Goal: Task Accomplishment & Management: Manage account settings

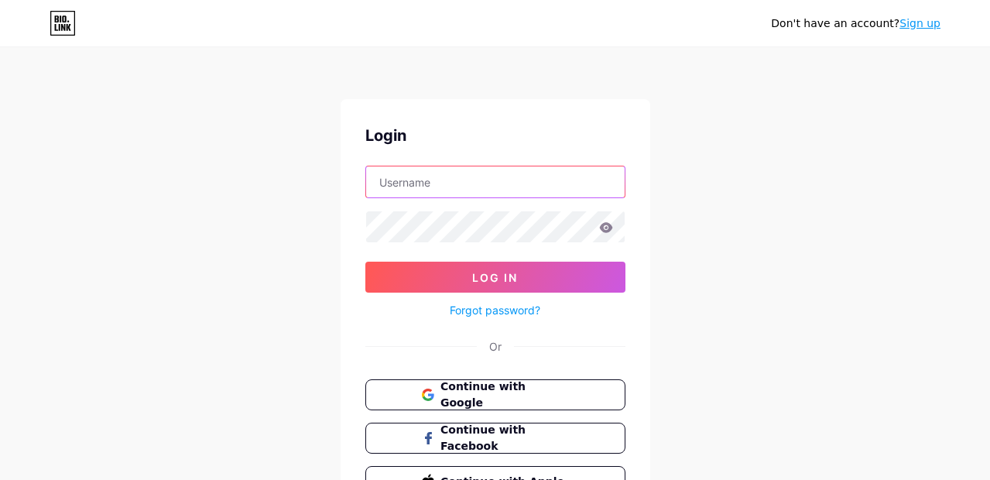
click at [475, 185] on input "text" at bounding box center [495, 182] width 259 height 31
paste input "hmgaragedoors"
type input "hmgaragedoors"
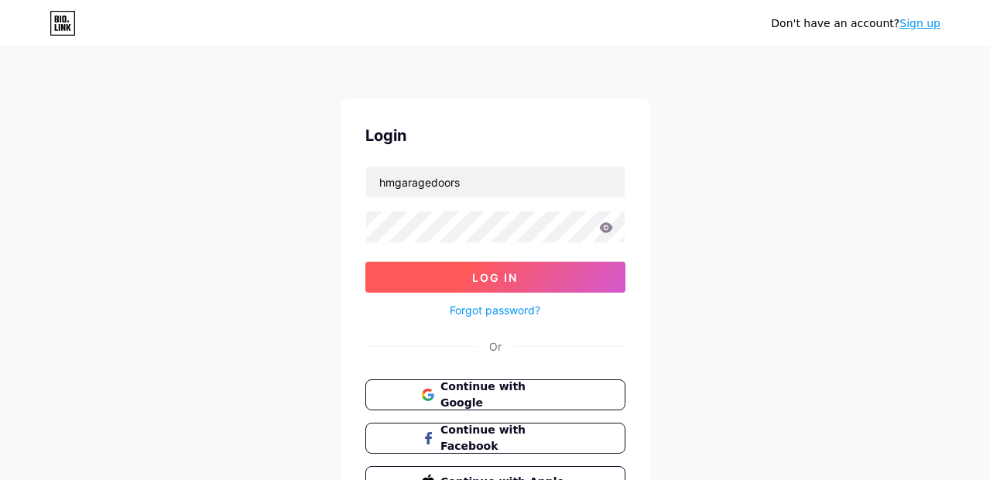
click at [391, 272] on button "Log In" at bounding box center [496, 277] width 260 height 31
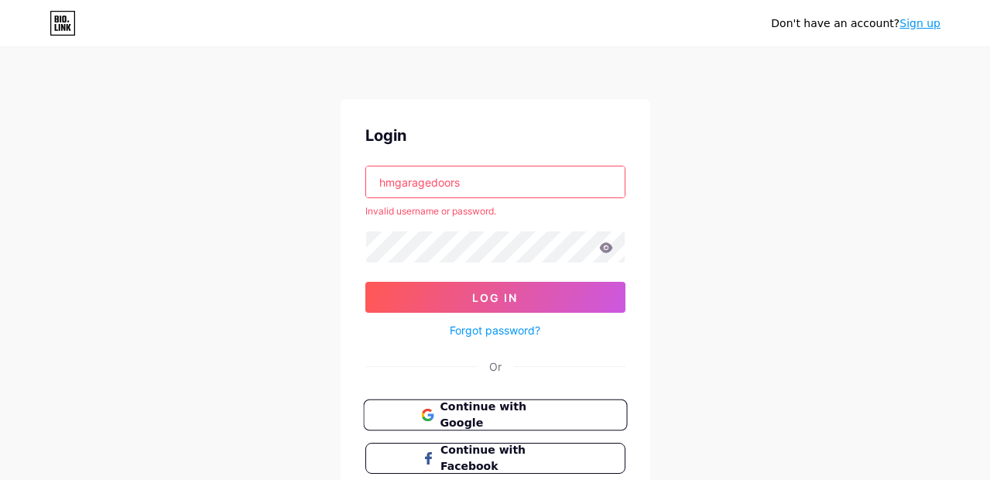
click at [487, 417] on span "Continue with Google" at bounding box center [504, 415] width 129 height 33
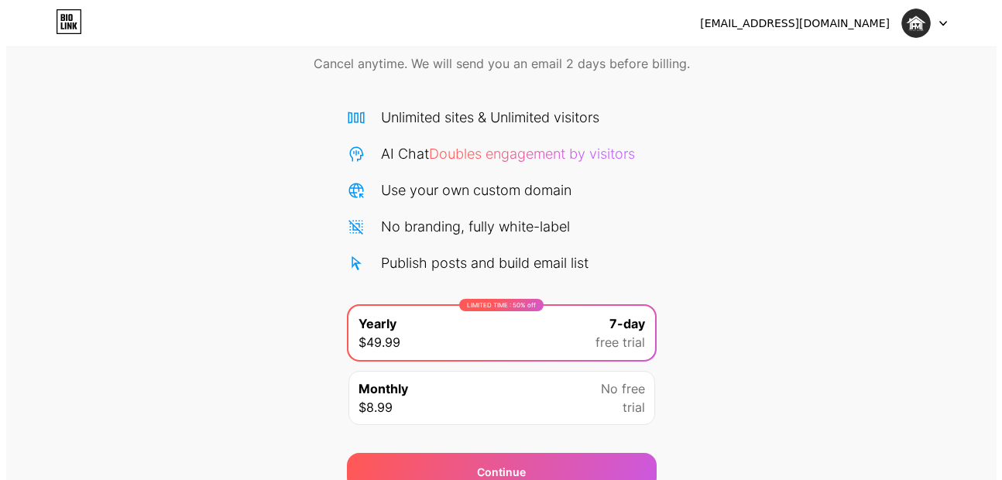
scroll to position [143, 0]
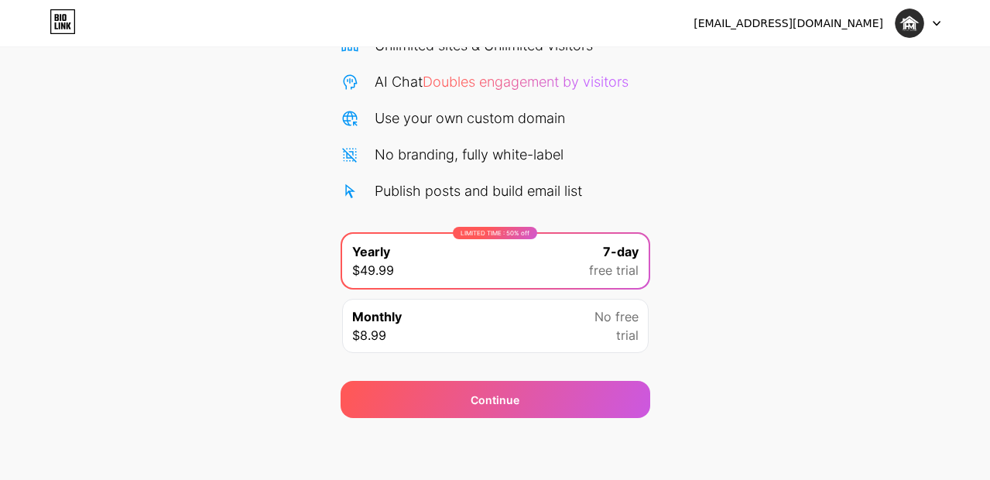
click at [604, 335] on div "No free trial" at bounding box center [617, 325] width 44 height 37
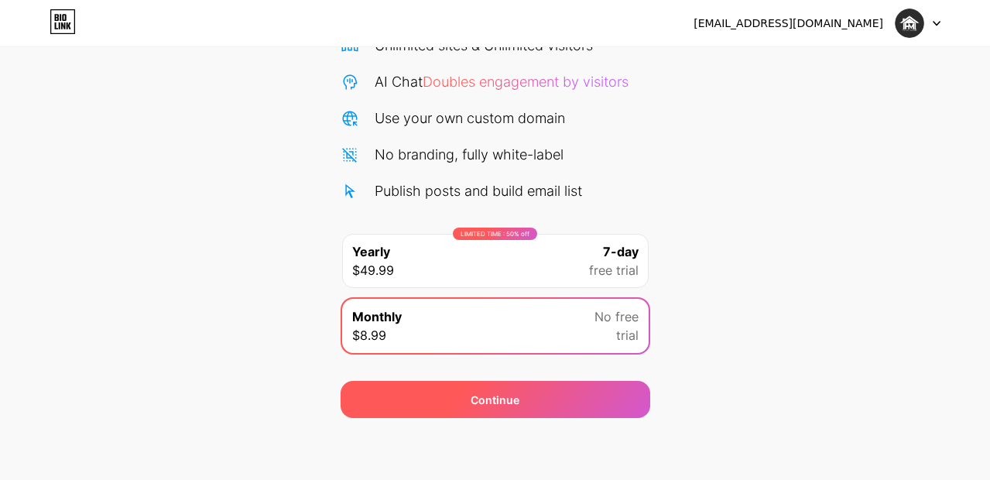
click at [554, 417] on div "Continue" at bounding box center [496, 399] width 310 height 37
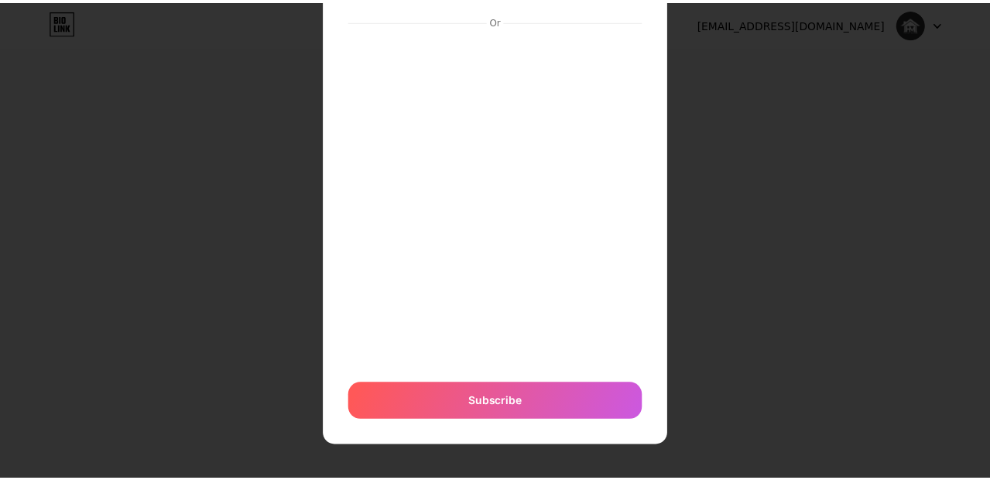
scroll to position [0, 0]
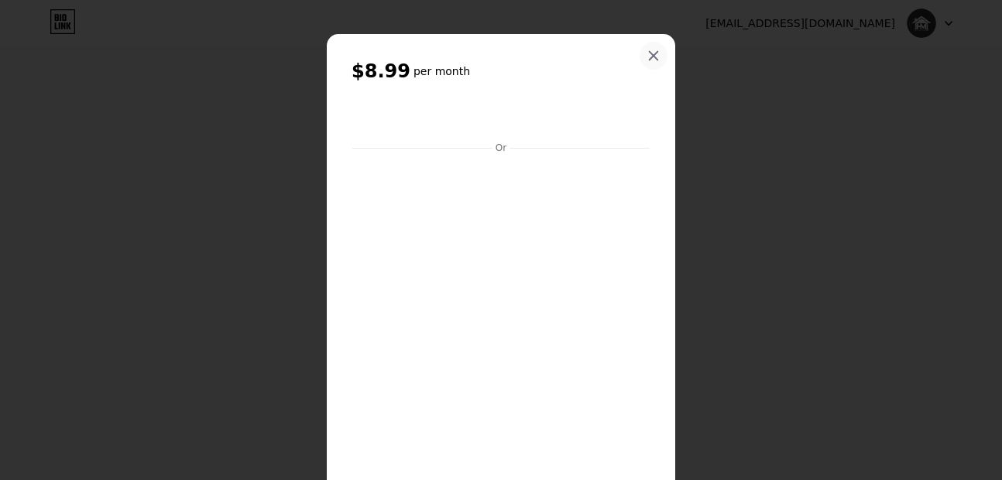
click at [648, 49] on div at bounding box center [654, 56] width 28 height 28
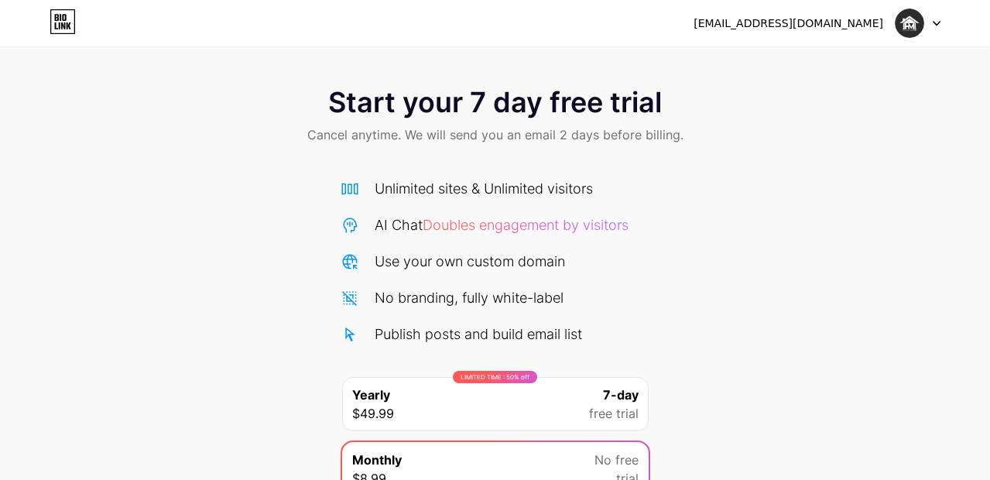
click at [56, 22] on icon at bounding box center [63, 21] width 26 height 25
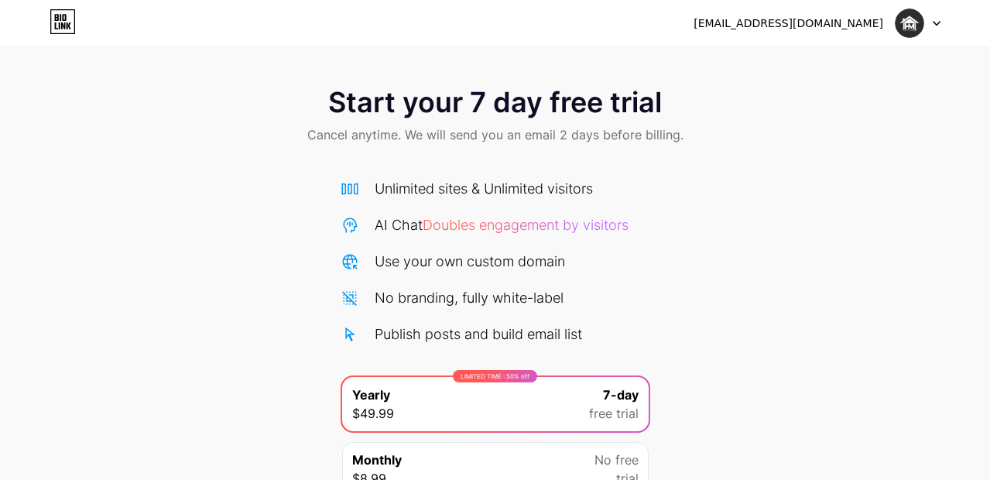
click at [915, 25] on img at bounding box center [909, 23] width 29 height 29
click at [787, 67] on li "Logout" at bounding box center [844, 64] width 192 height 42
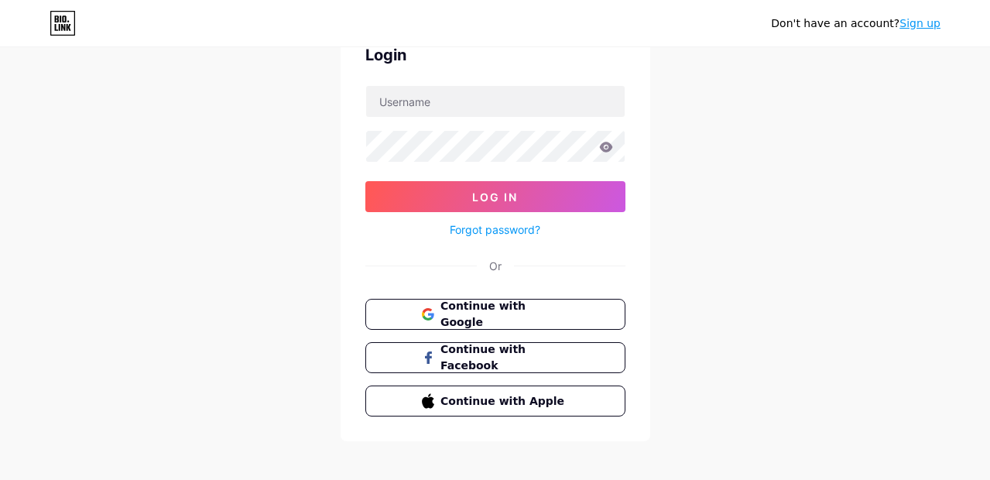
scroll to position [91, 0]
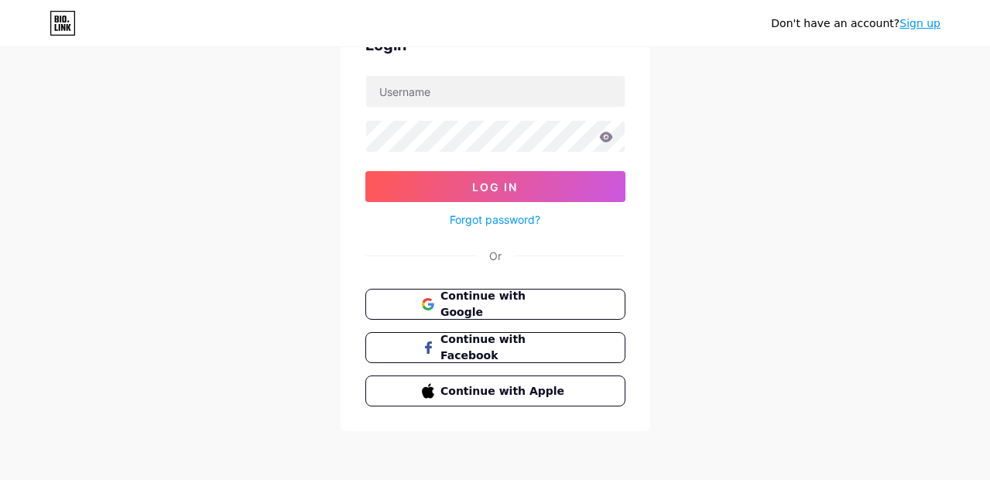
click at [517, 220] on link "Forgot password?" at bounding box center [495, 219] width 91 height 16
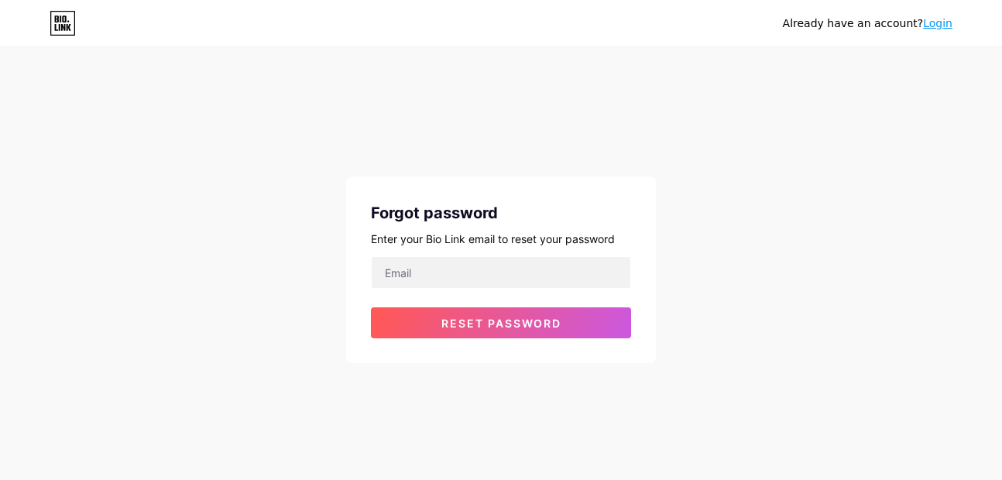
click at [479, 253] on div "Forgot password Enter your Bio Link email to reset your password Reset password" at bounding box center [501, 270] width 310 height 187
click at [471, 265] on input "email" at bounding box center [501, 272] width 259 height 31
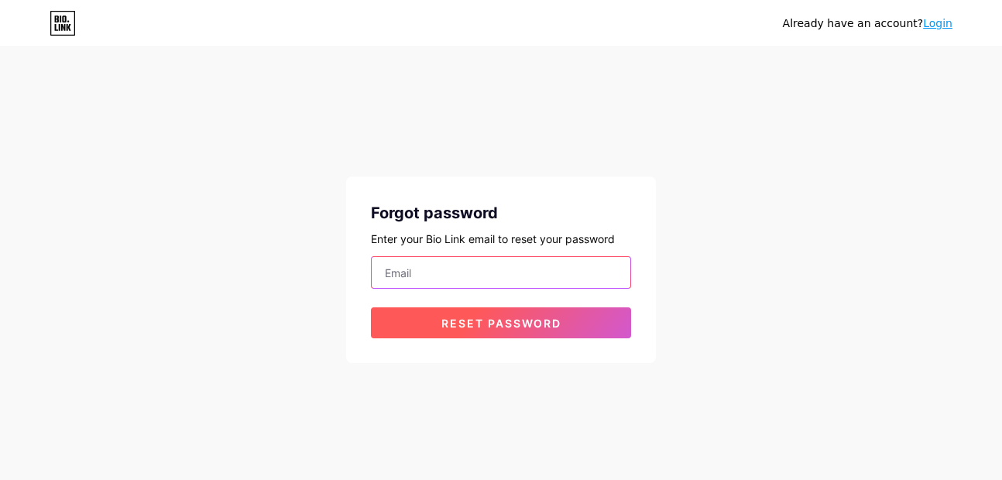
paste input "[EMAIL_ADDRESS][DOMAIN_NAME]"
type input "[EMAIL_ADDRESS][DOMAIN_NAME]"
click at [408, 322] on button "Reset password" at bounding box center [501, 322] width 260 height 31
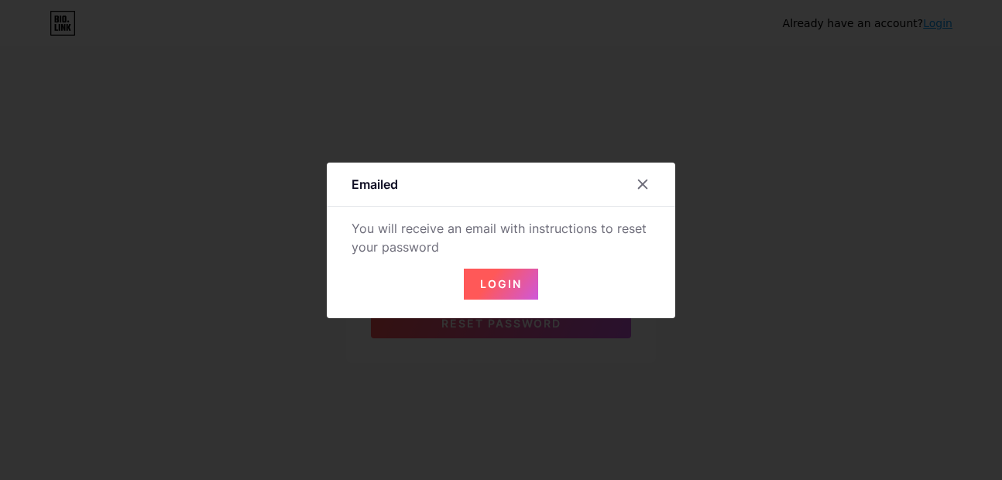
click at [513, 290] on span "Login" at bounding box center [501, 283] width 42 height 13
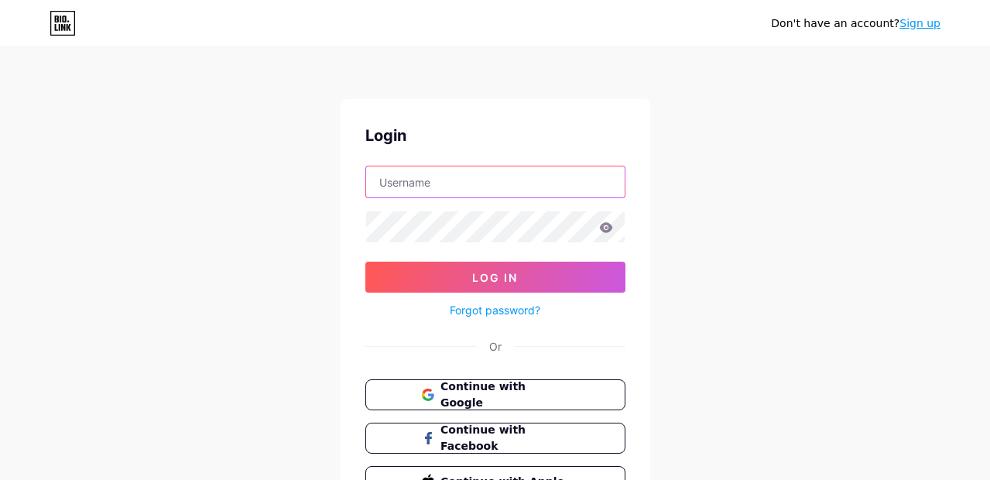
click at [435, 171] on input "text" at bounding box center [495, 182] width 259 height 31
paste input "hmgaragedoors"
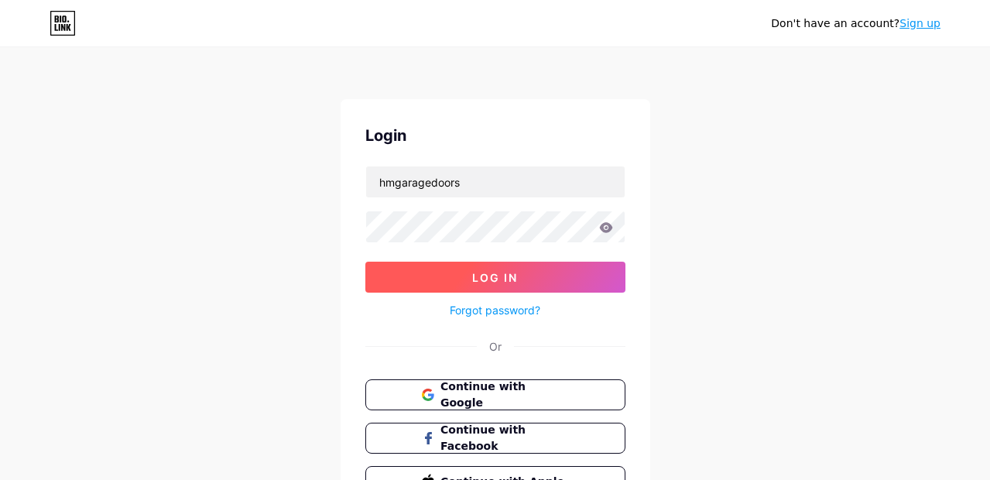
click at [397, 290] on button "Log In" at bounding box center [496, 277] width 260 height 31
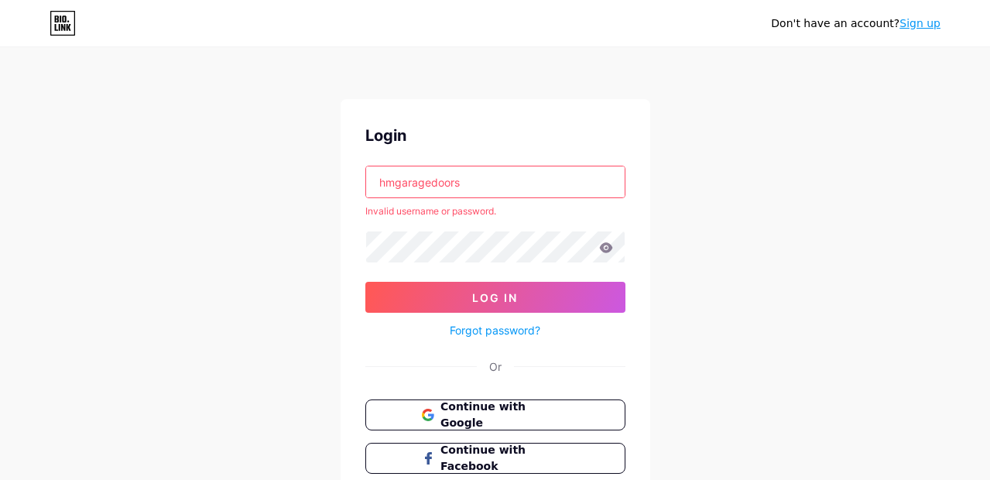
click at [431, 186] on input "hmgaragedoors" at bounding box center [495, 182] width 259 height 31
paste input "[EMAIL_ADDRESS][DOMAIN_NAME]"
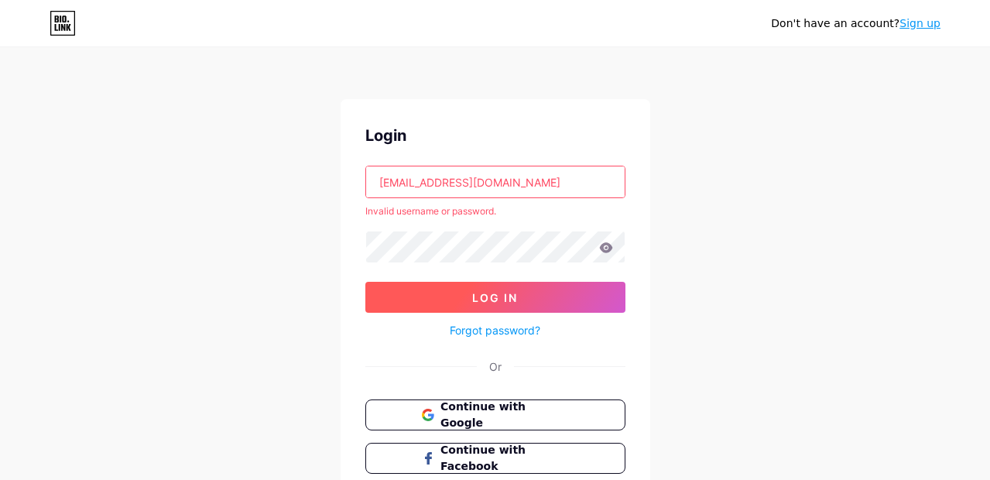
type input "[EMAIL_ADDRESS][DOMAIN_NAME]"
click at [416, 297] on button "Log In" at bounding box center [496, 297] width 260 height 31
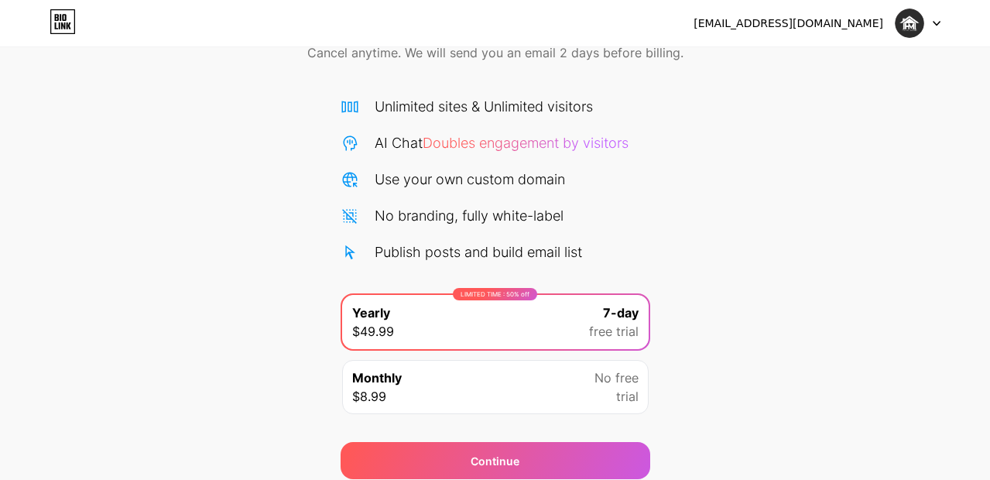
scroll to position [50, 0]
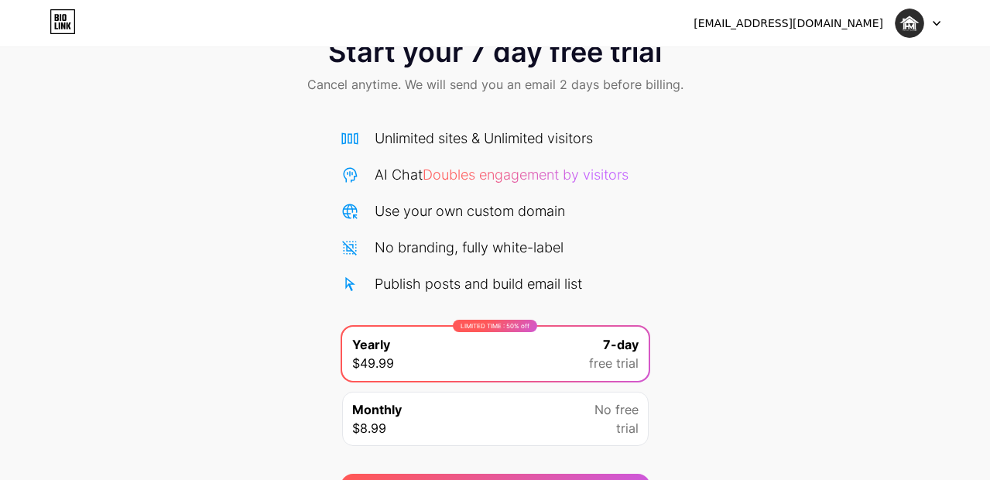
click at [508, 173] on span "Doubles engagement by visitors" at bounding box center [526, 175] width 206 height 16
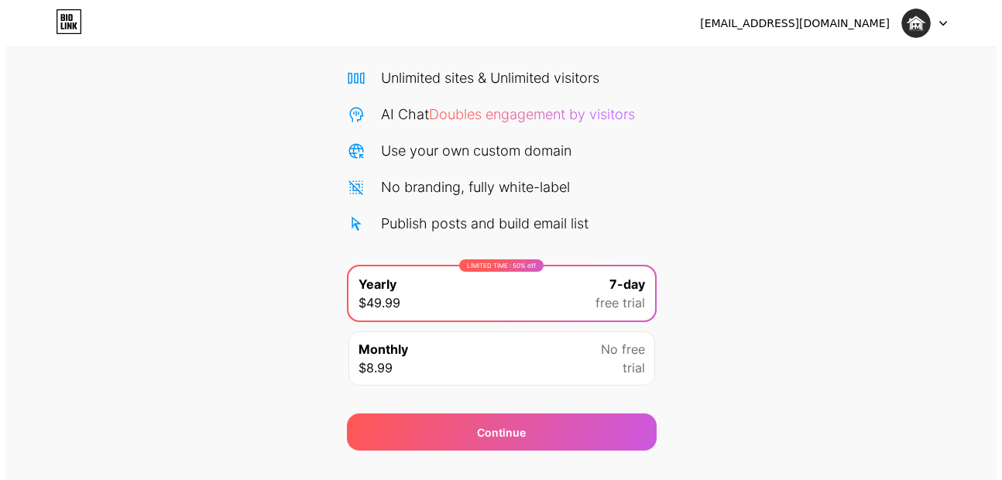
scroll to position [143, 0]
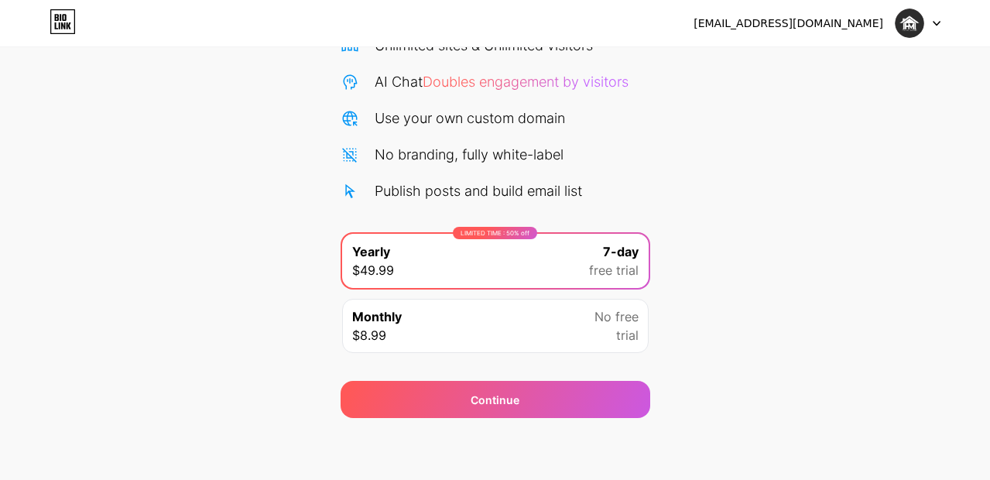
click at [611, 258] on span "7-day" at bounding box center [621, 251] width 36 height 19
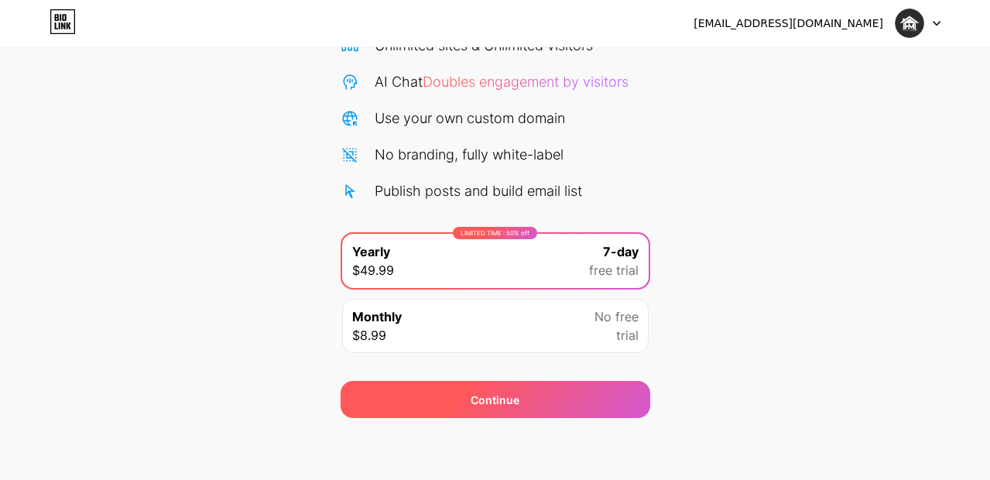
click at [492, 400] on div "Continue" at bounding box center [495, 400] width 49 height 16
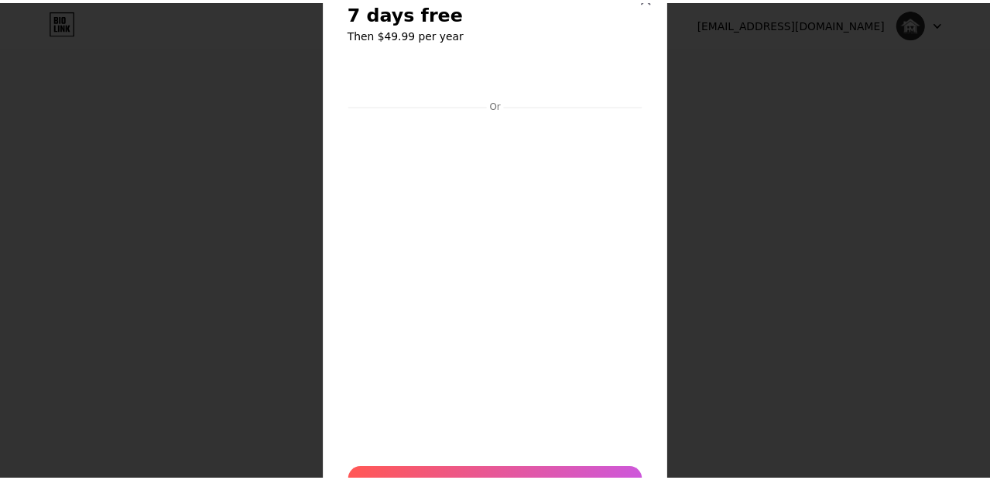
scroll to position [0, 0]
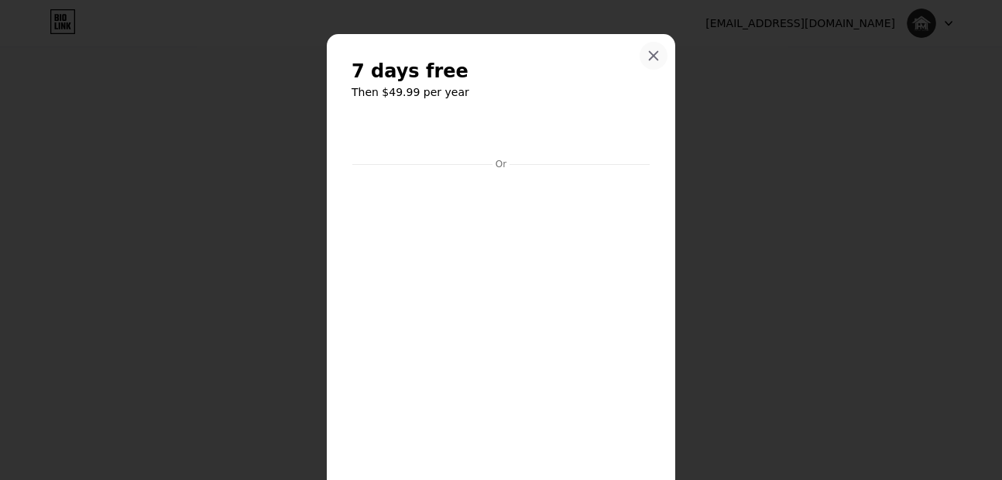
click at [647, 60] on icon at bounding box center [653, 56] width 12 height 12
